Goal: Information Seeking & Learning: Learn about a topic

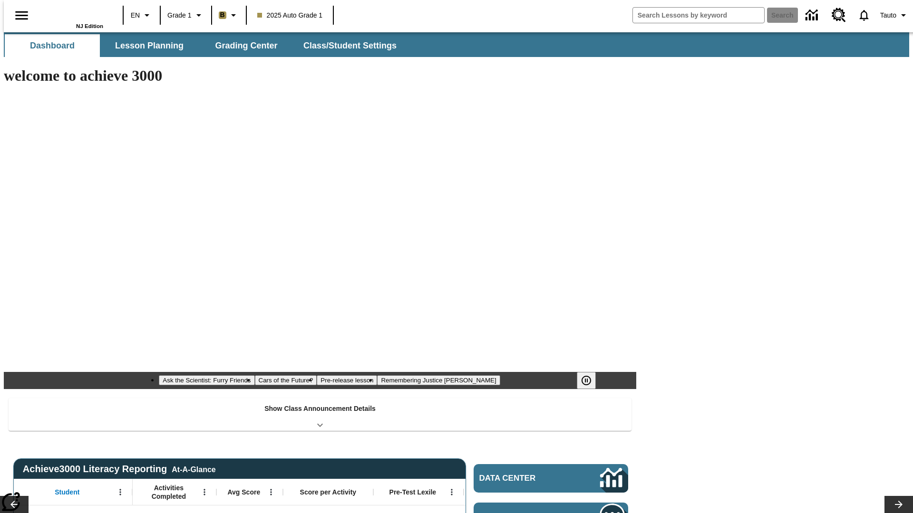
type input "-1"
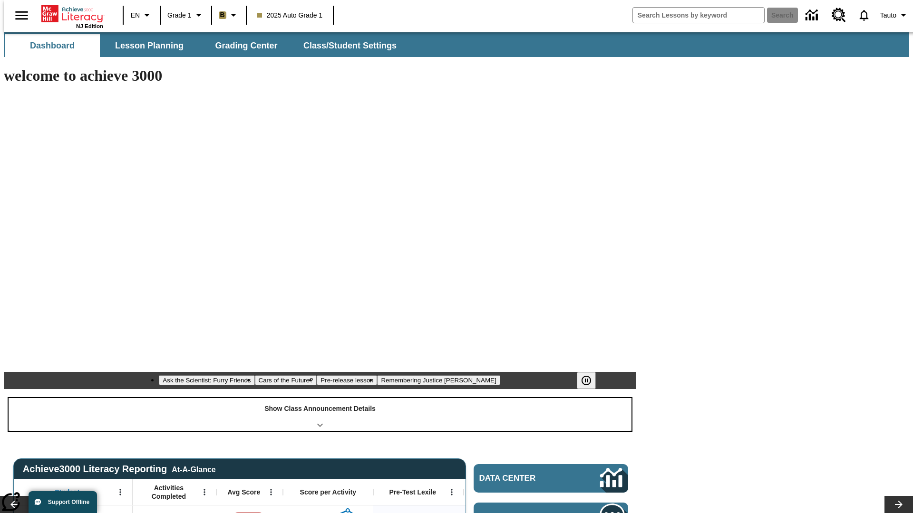
click at [320, 398] on div "Show Class Announcement Details" at bounding box center [320, 414] width 623 height 33
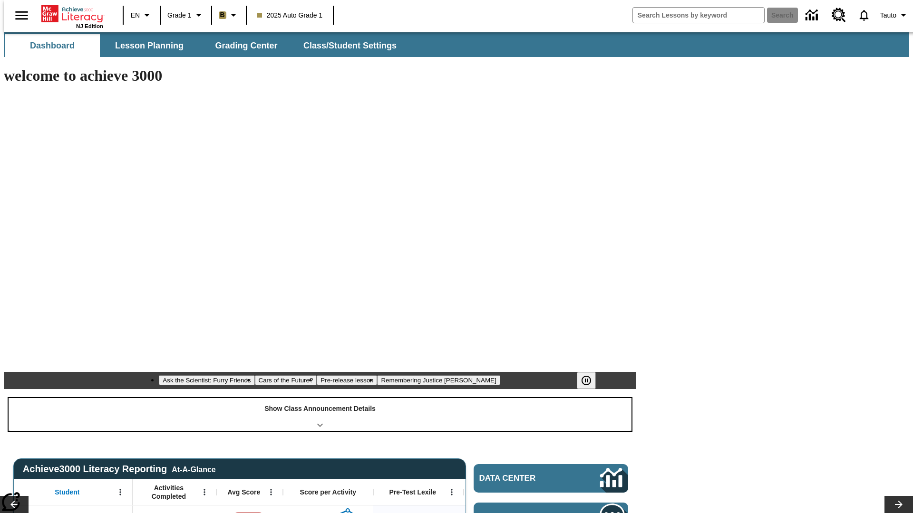
click at [320, 398] on div "Show Class Announcement Details" at bounding box center [320, 414] width 623 height 33
